Goal: Information Seeking & Learning: Learn about a topic

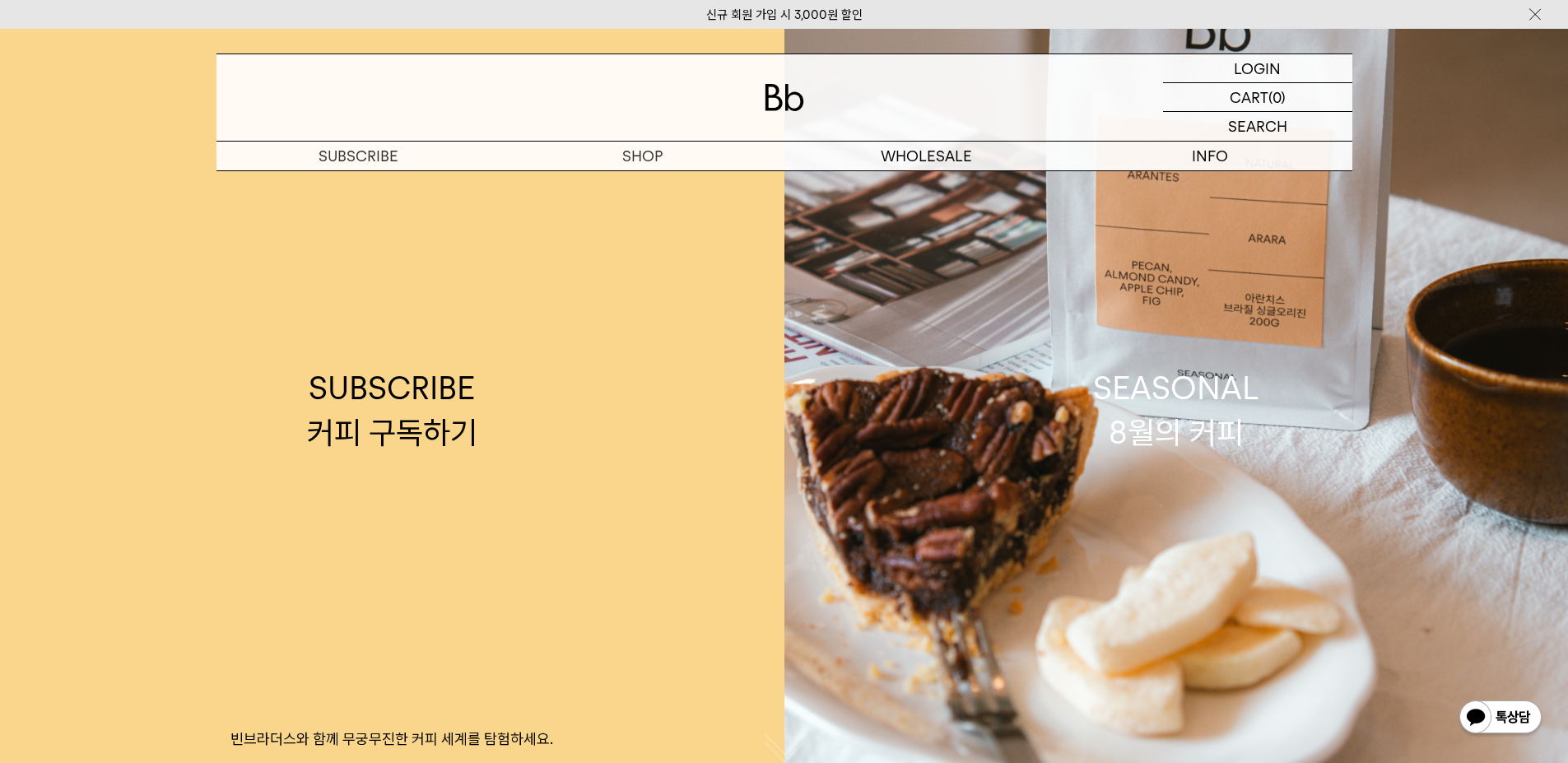
click at [0, 0] on p "숍" at bounding box center [0, 0] width 0 height 0
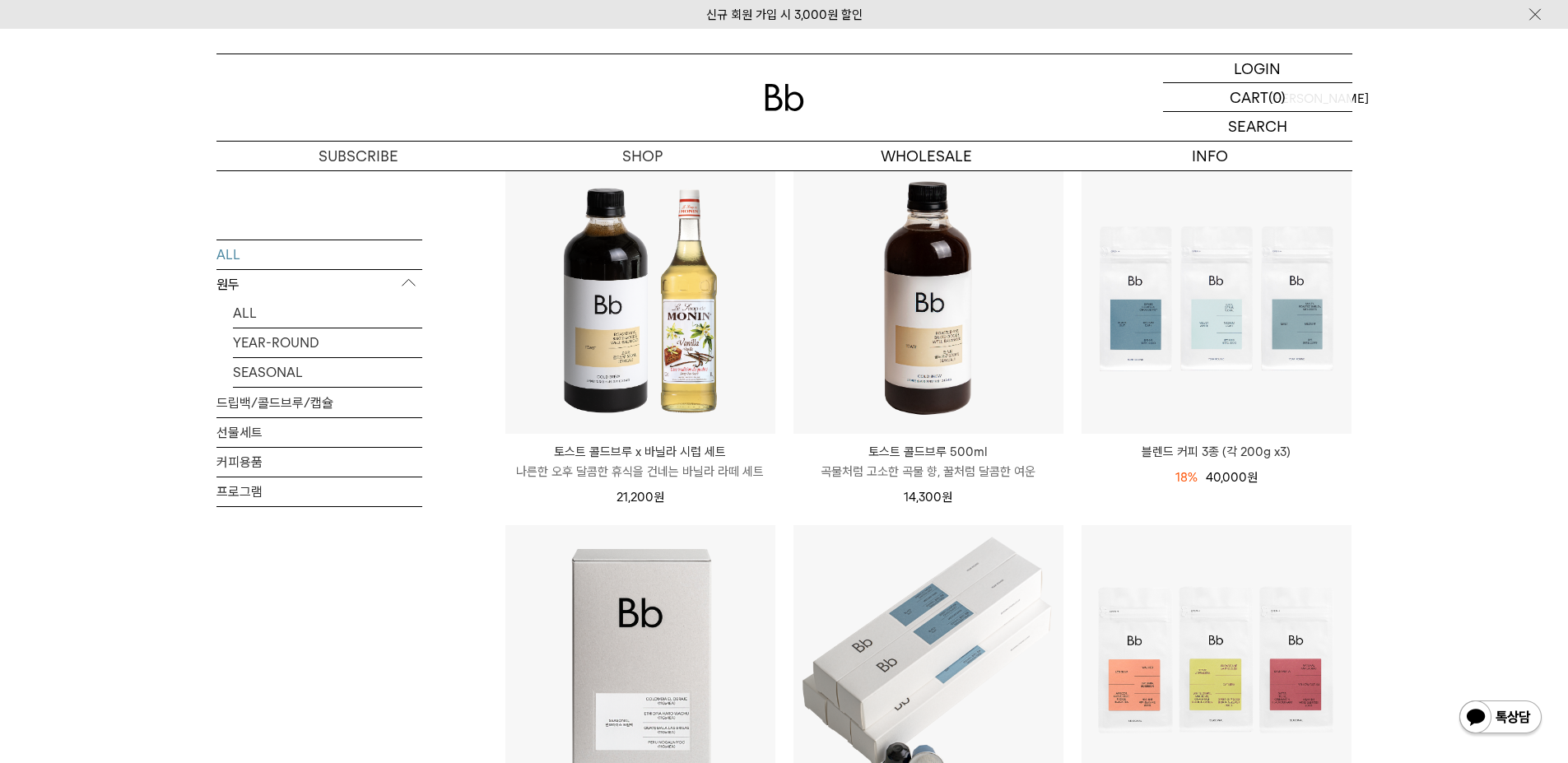
scroll to position [165, 0]
click at [240, 312] on link "ALL" at bounding box center [327, 312] width 190 height 29
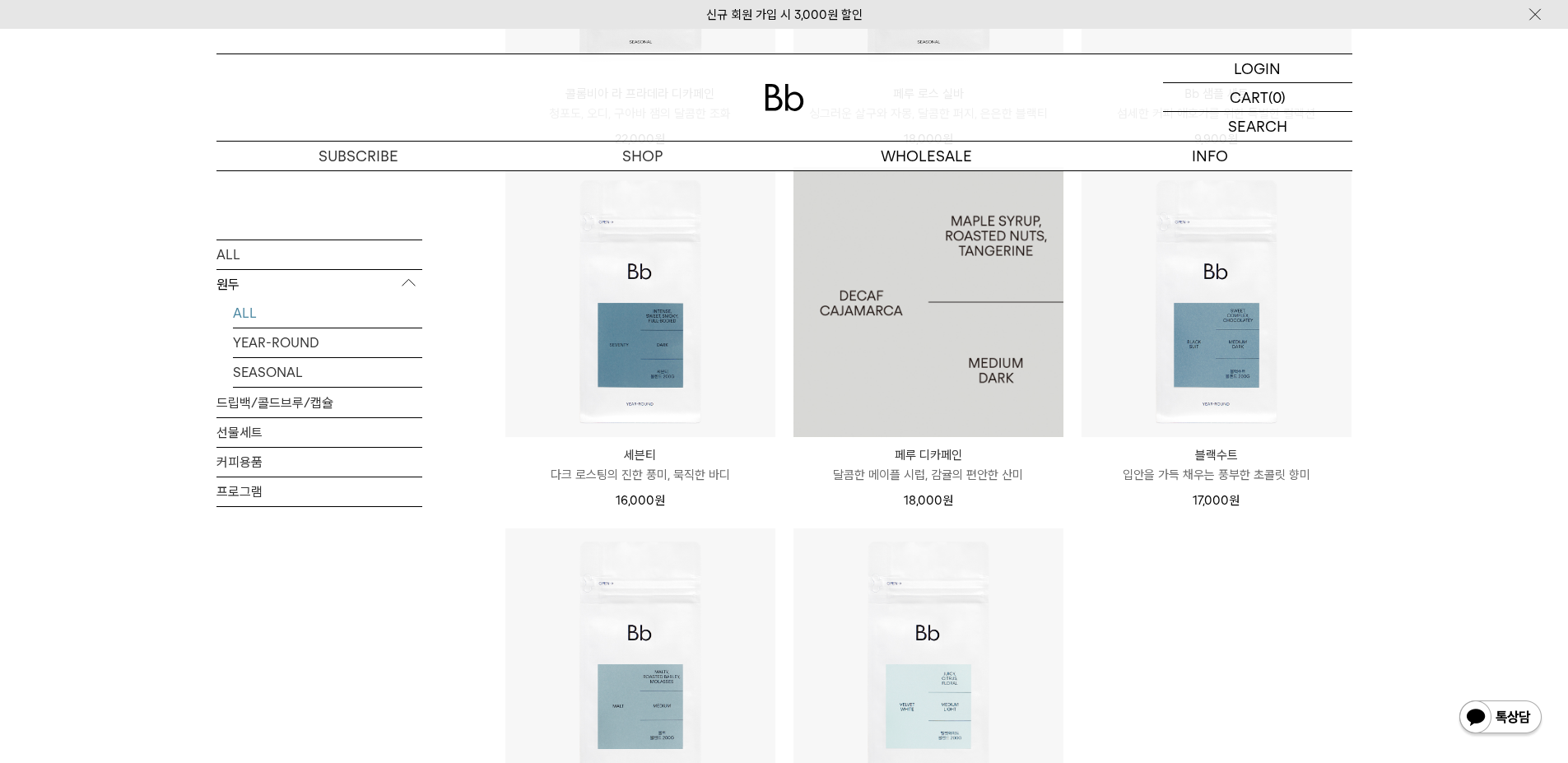
scroll to position [988, 0]
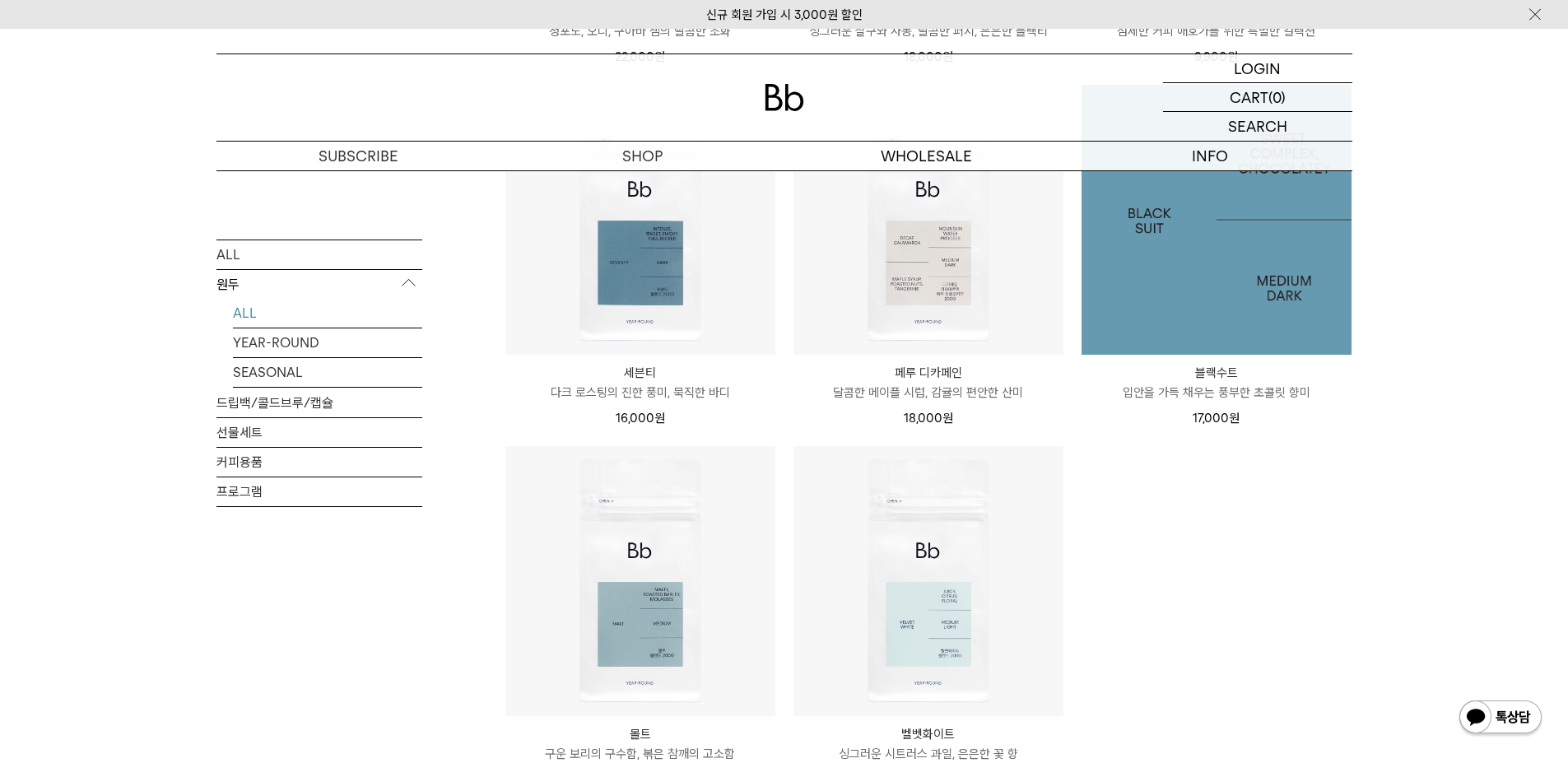
click at [1177, 239] on img at bounding box center [1216, 220] width 270 height 270
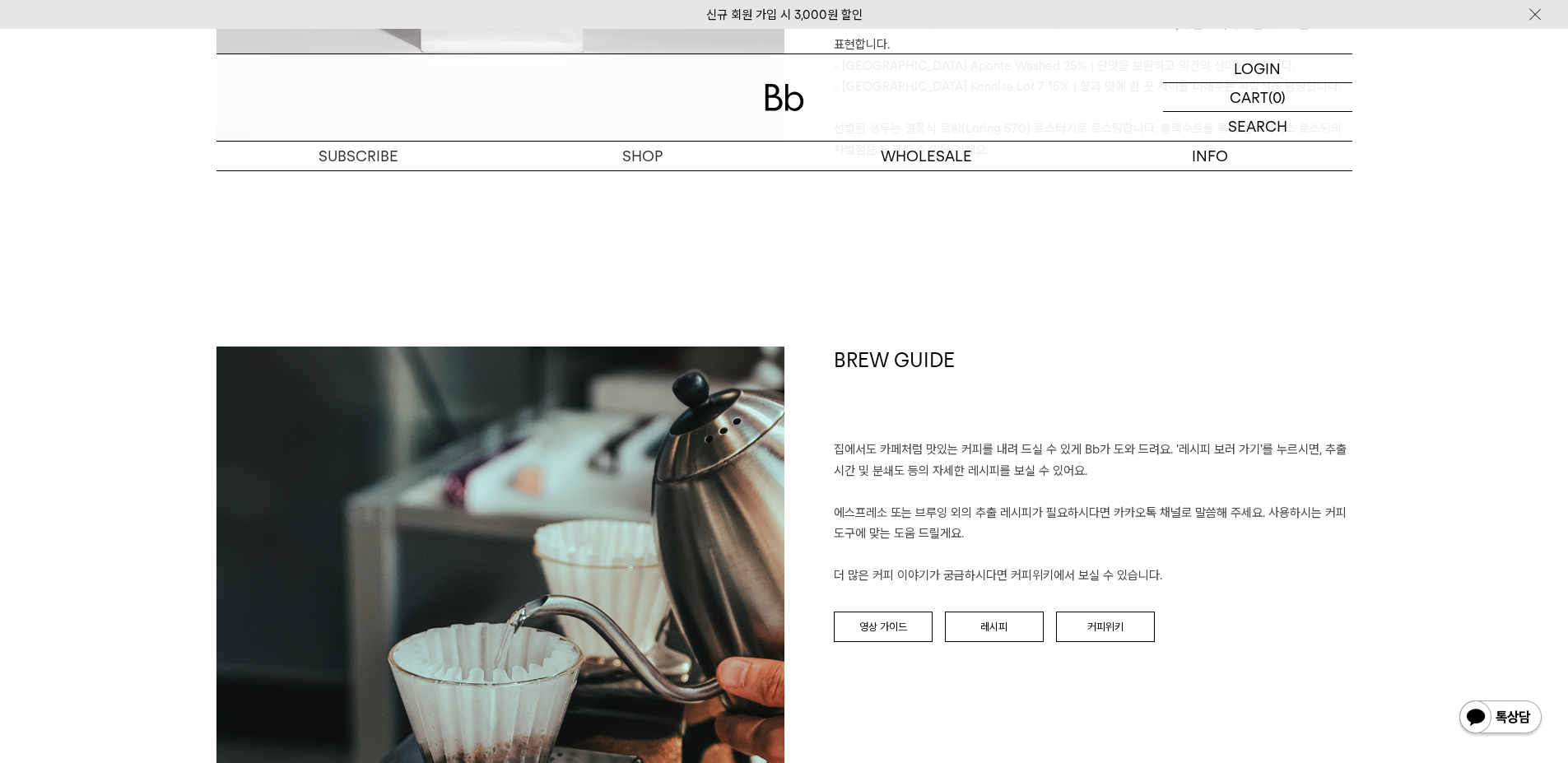
scroll to position [1729, 0]
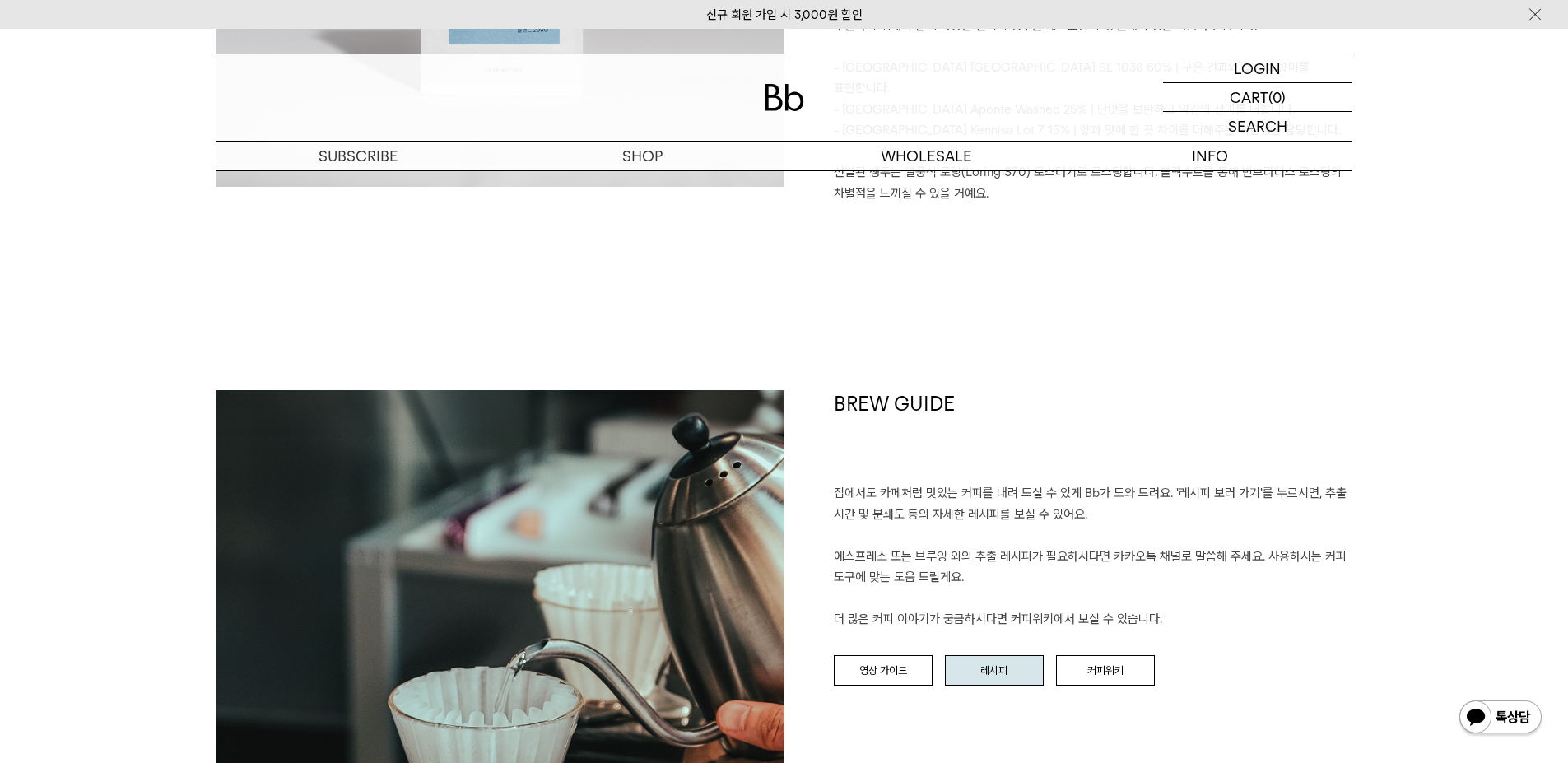
click at [977, 655] on link "레시피" at bounding box center [994, 671] width 99 height 32
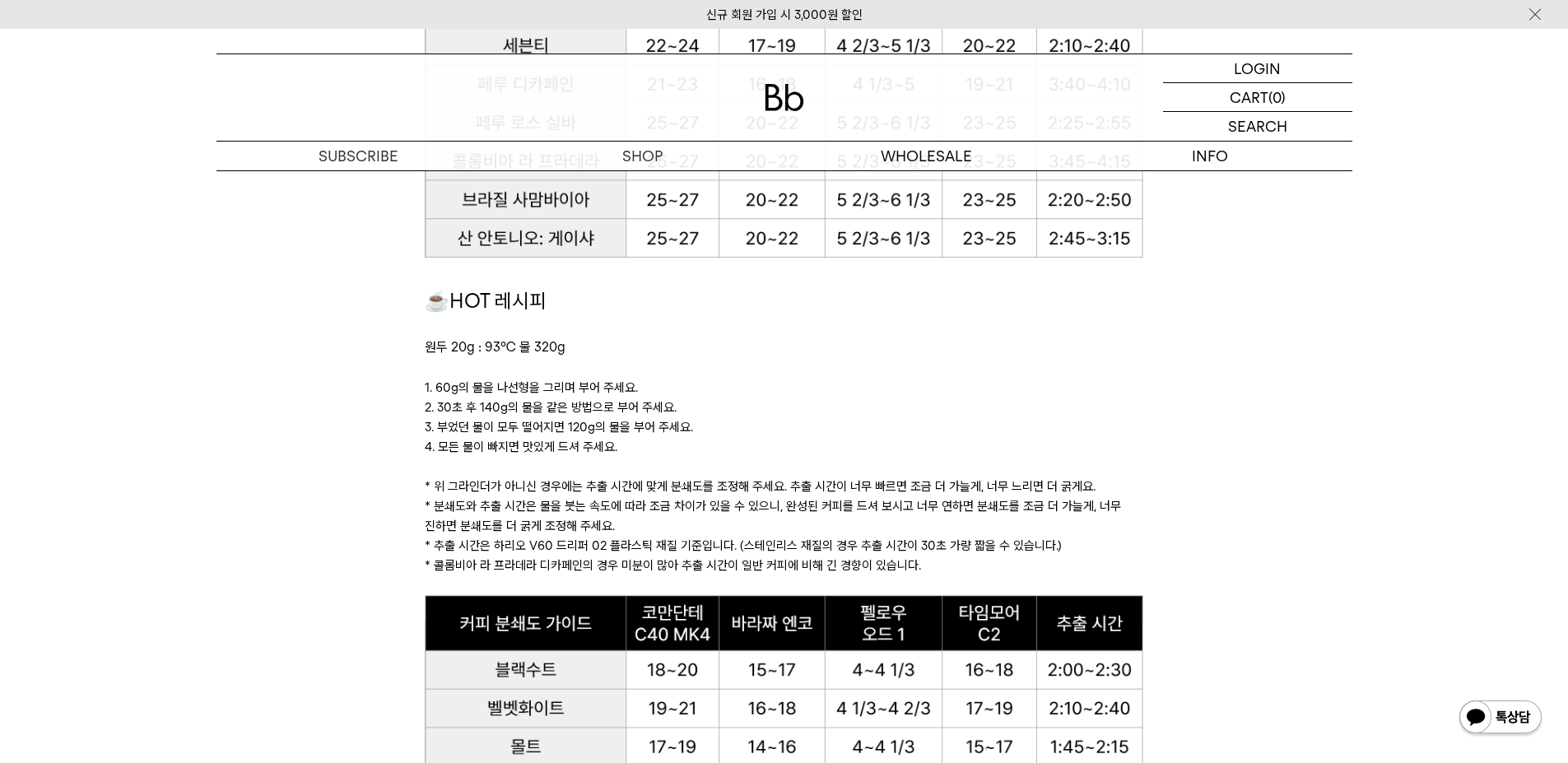
scroll to position [1564, 0]
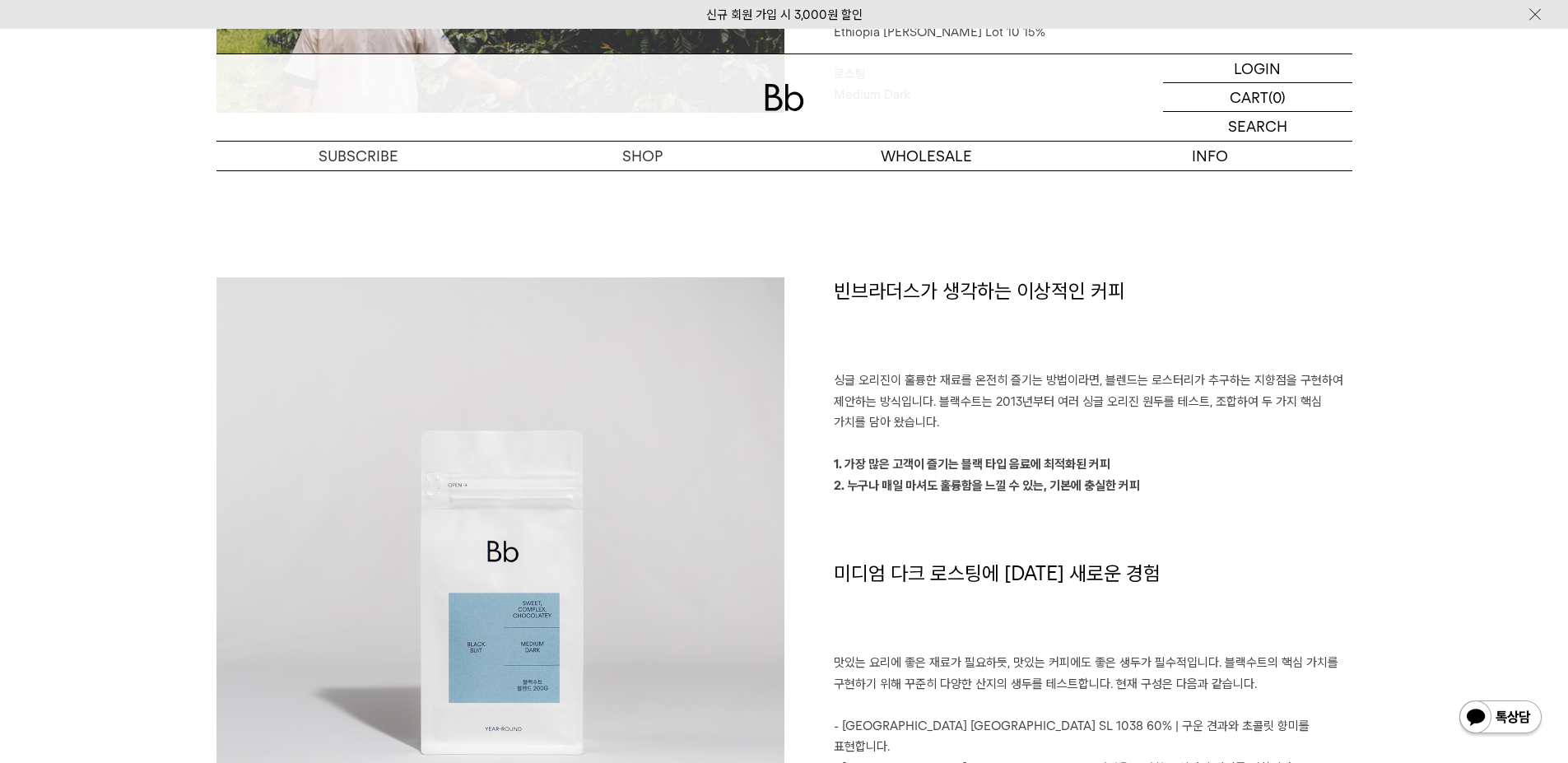
scroll to position [988, 0]
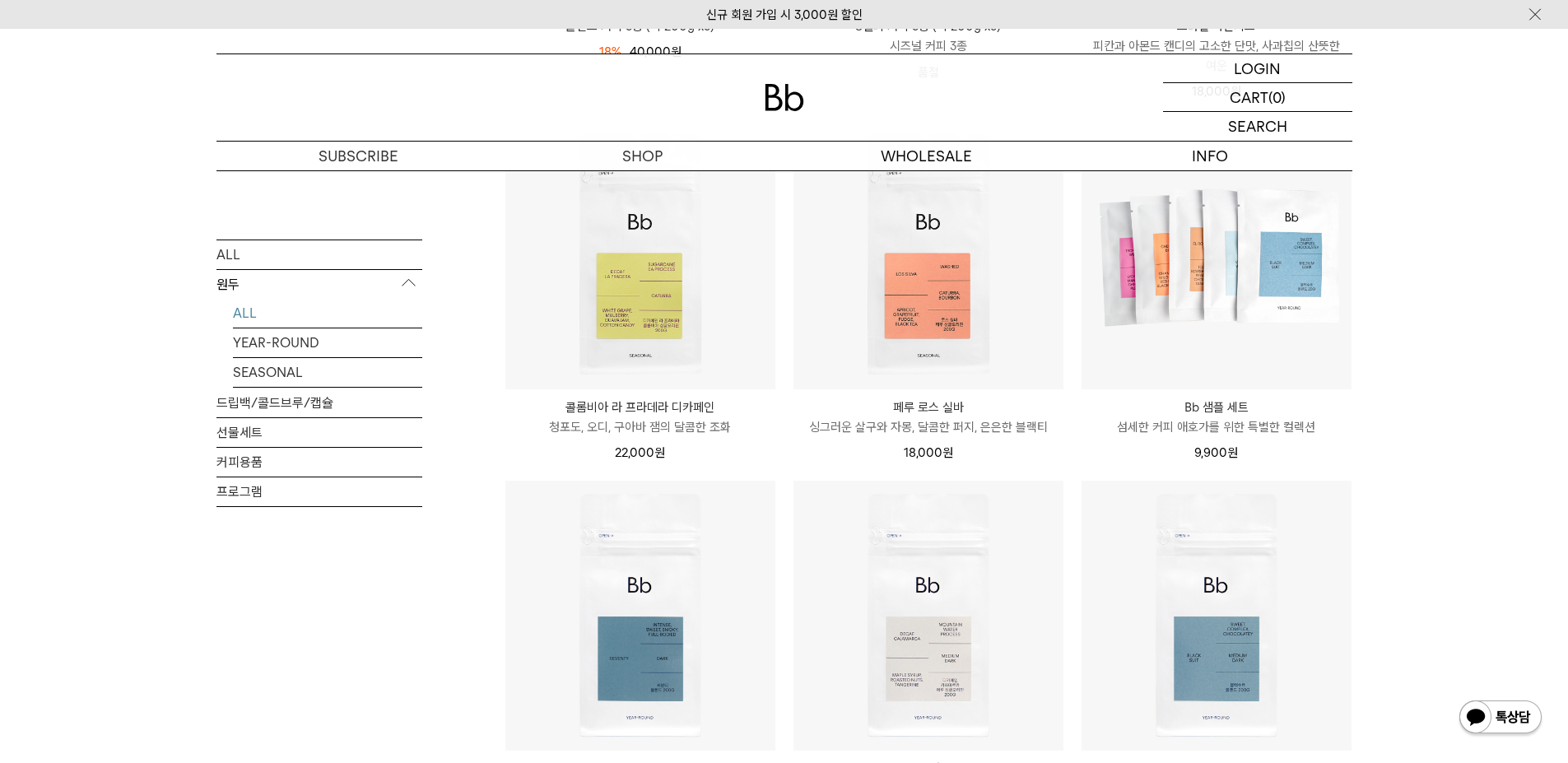
scroll to position [576, 0]
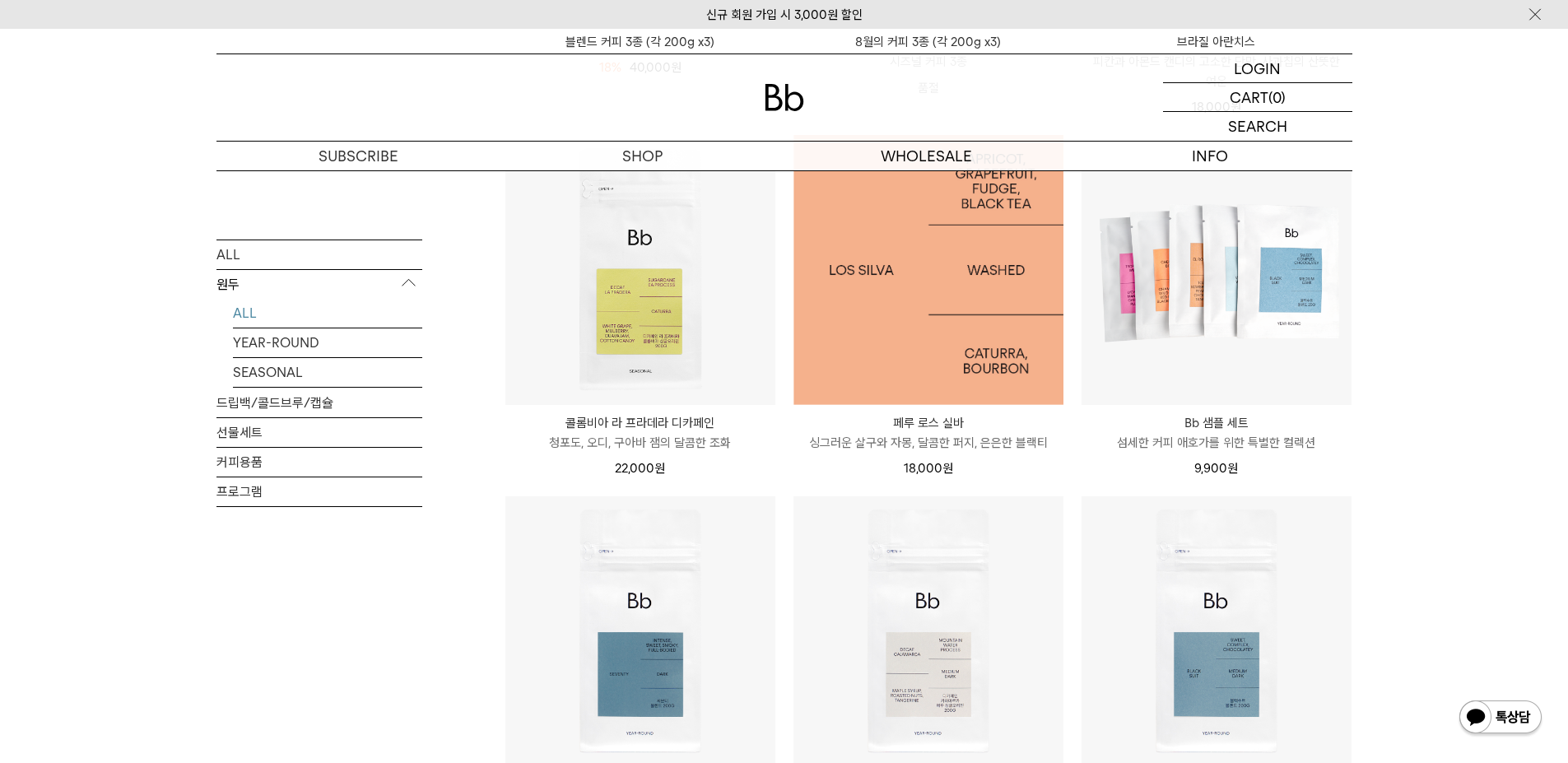
click at [841, 336] on img at bounding box center [928, 270] width 270 height 270
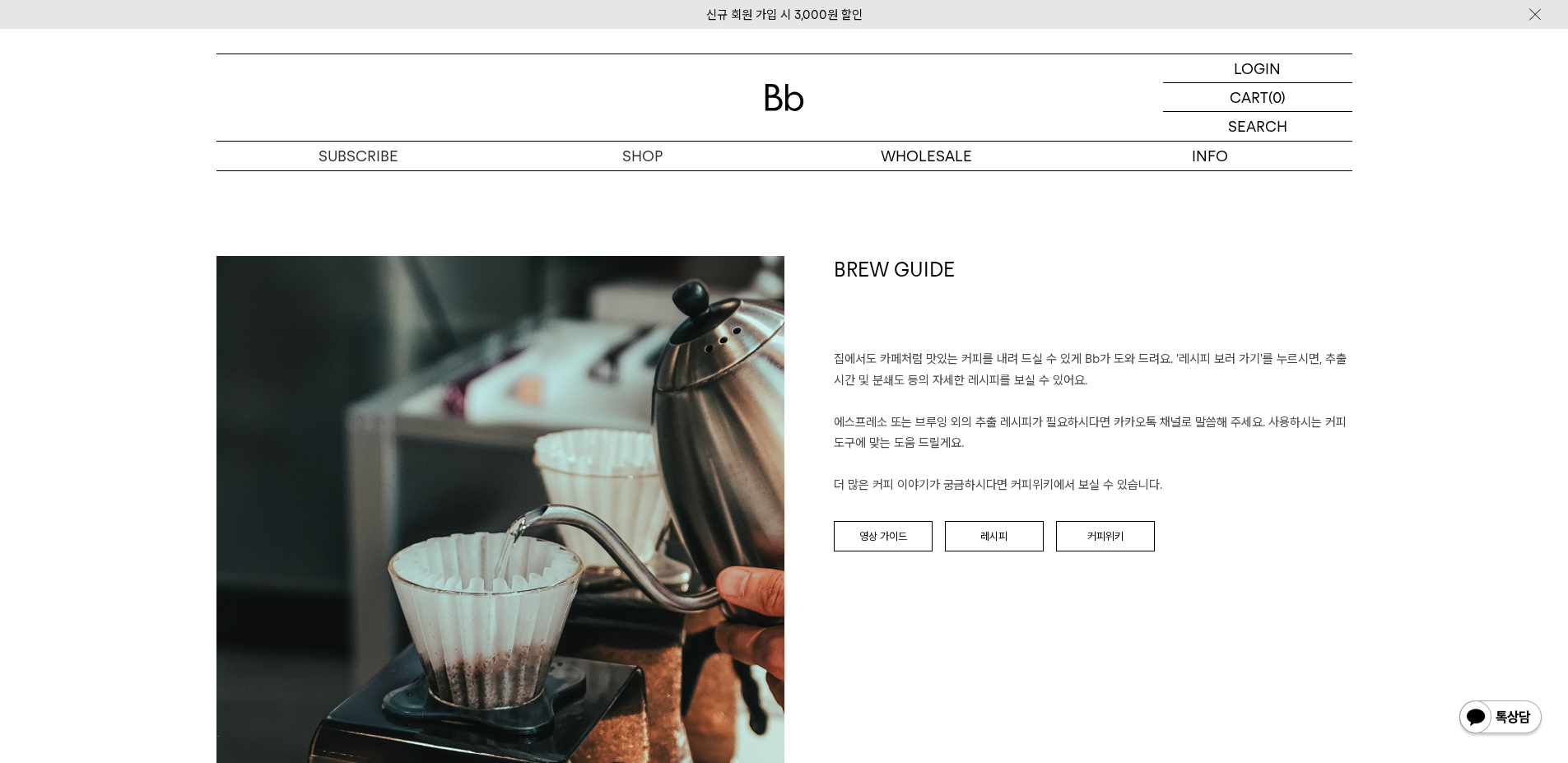
scroll to position [1812, 0]
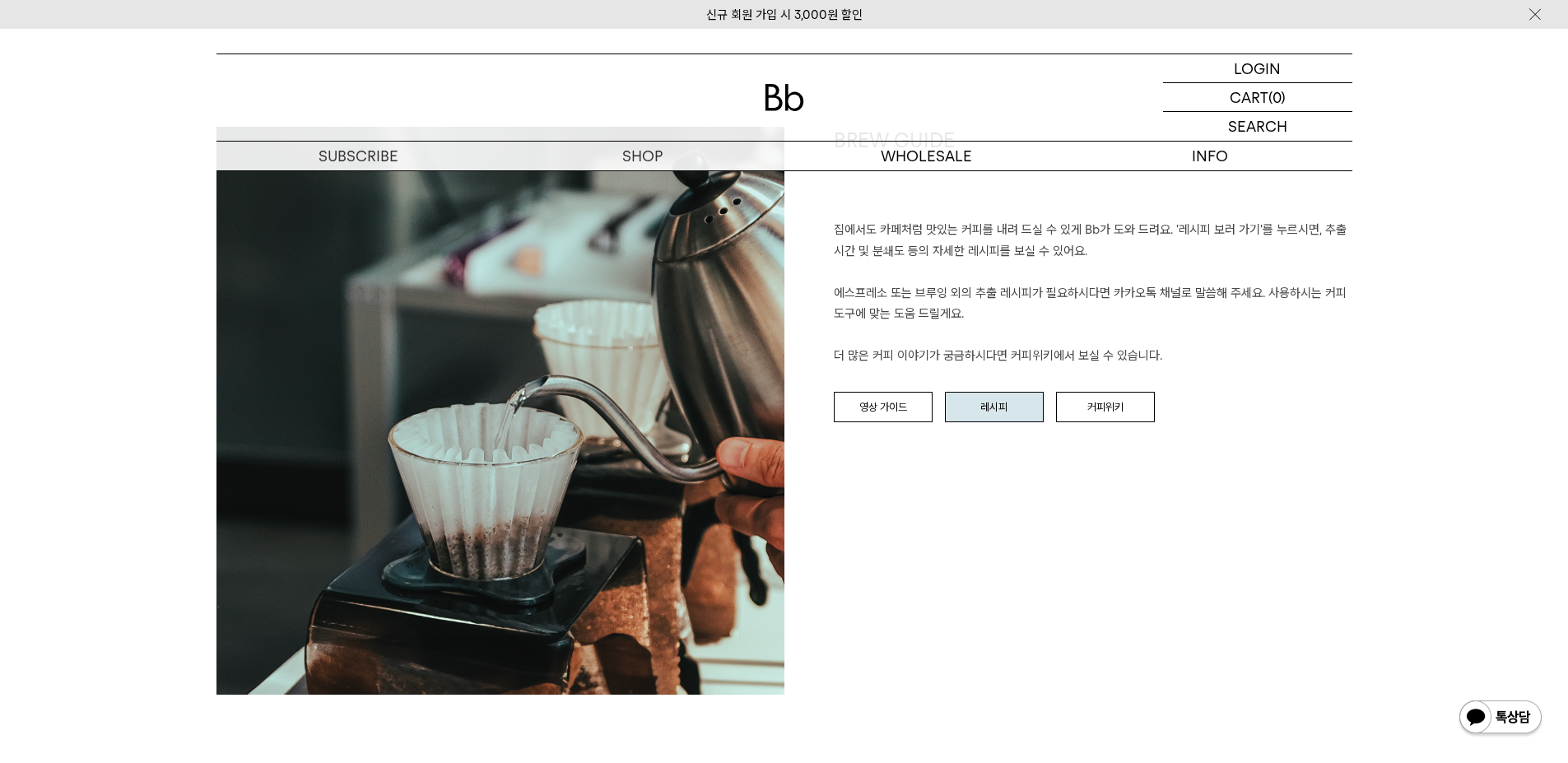
click at [996, 396] on link "레시피" at bounding box center [994, 408] width 99 height 32
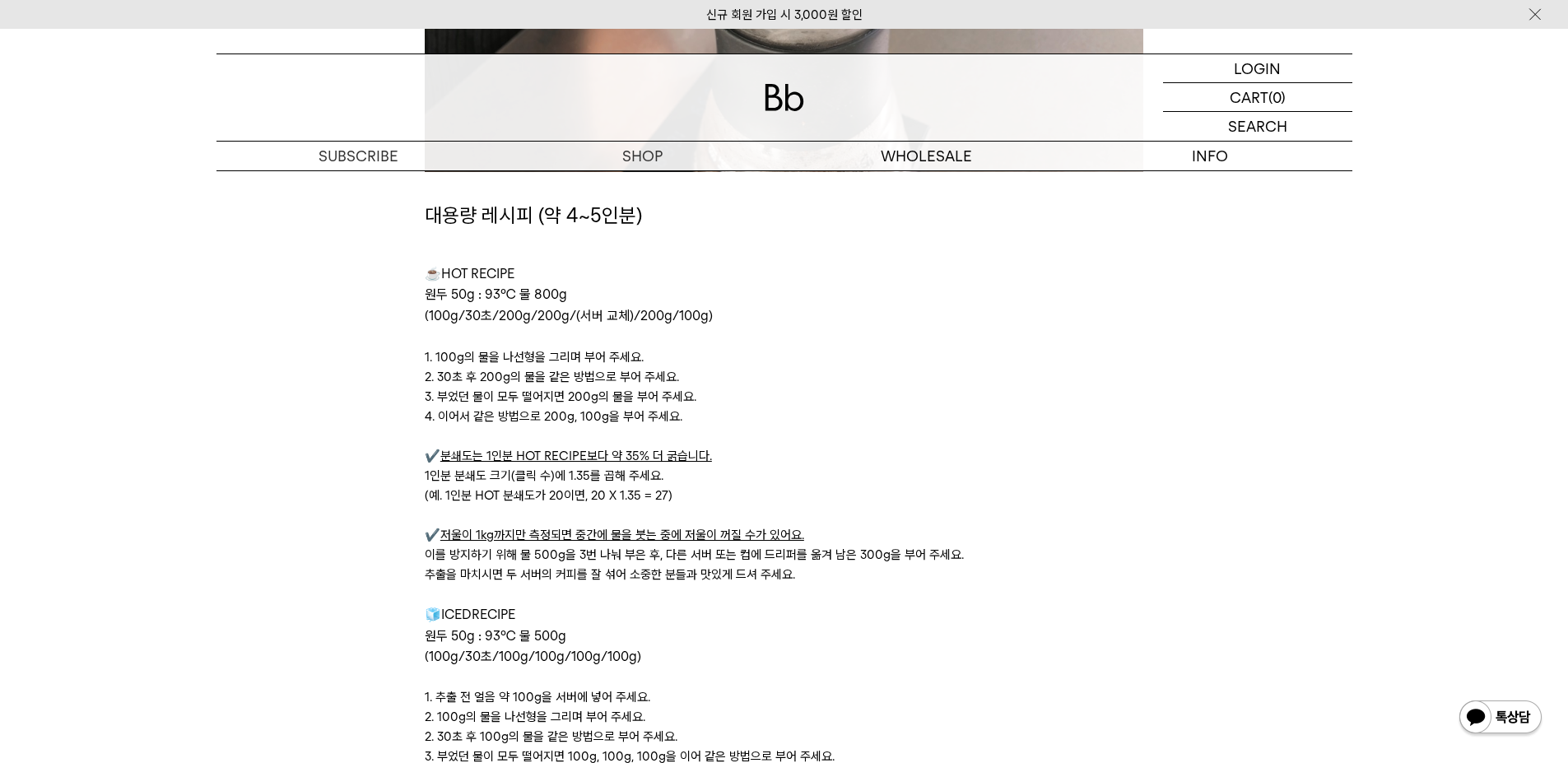
scroll to position [5351, 0]
